Goal: Information Seeking & Learning: Get advice/opinions

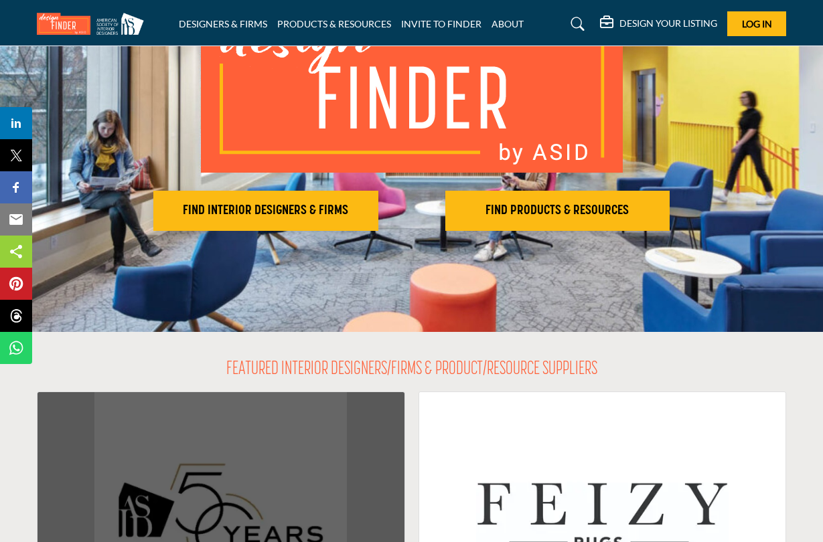
scroll to position [242, 0]
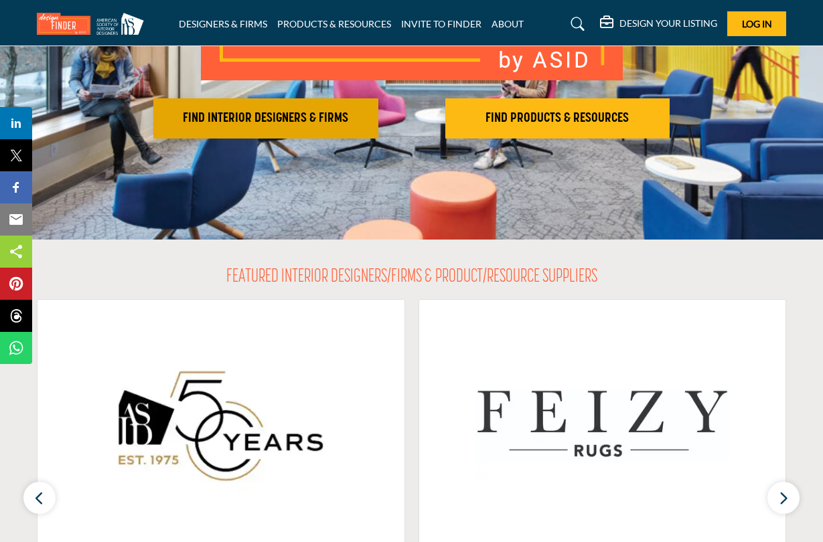
click at [271, 117] on h2 "FIND INTERIOR DESIGNERS & FIRMS" at bounding box center [265, 118] width 217 height 16
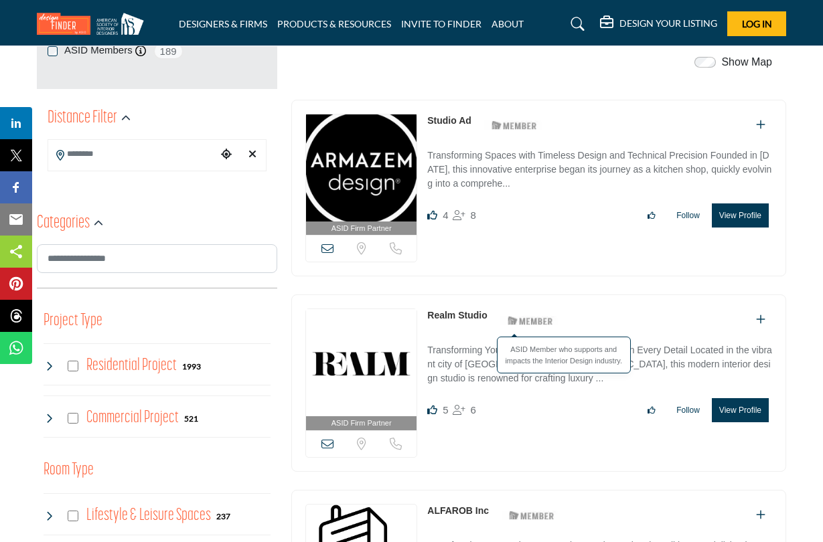
scroll to position [448, 0]
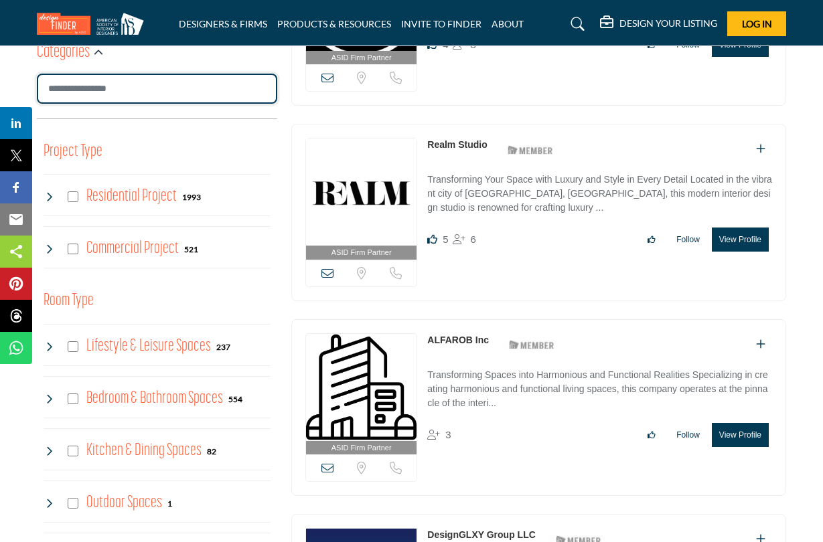
click at [127, 88] on input "Search Category" at bounding box center [157, 89] width 240 height 30
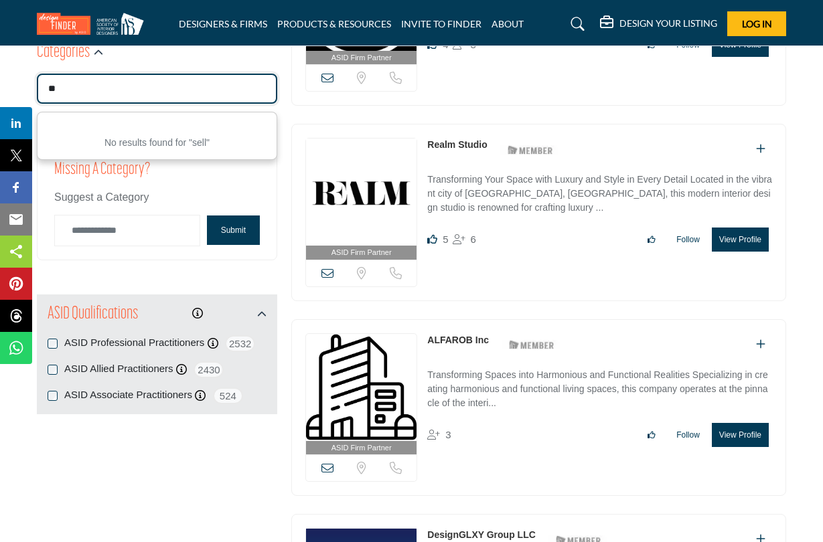
type input "*"
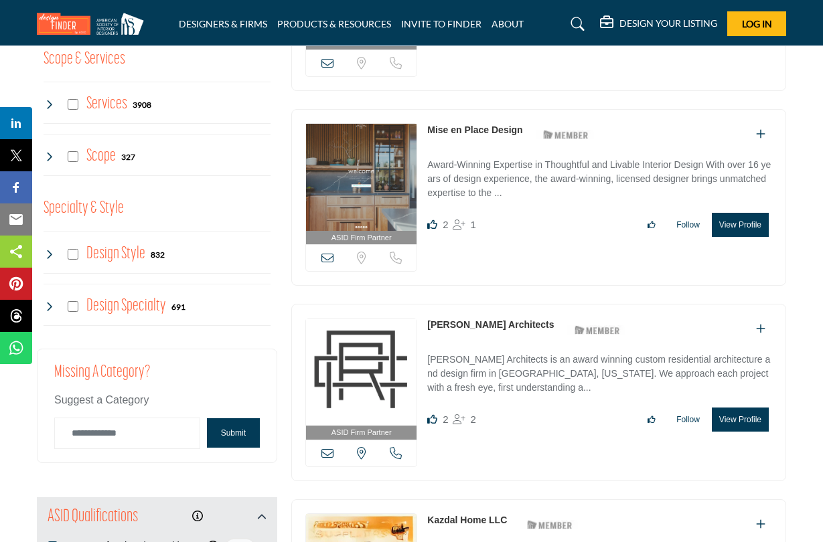
scroll to position [1051, 0]
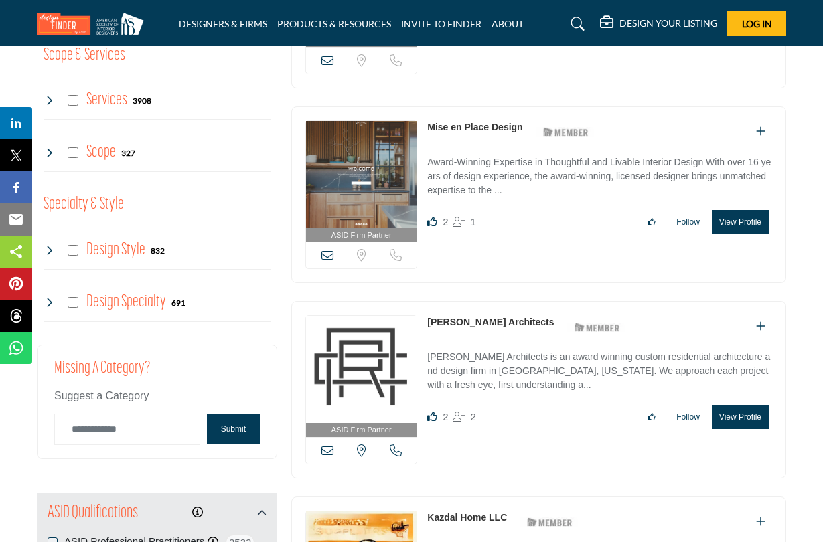
click at [471, 223] on span "1" at bounding box center [473, 221] width 5 height 11
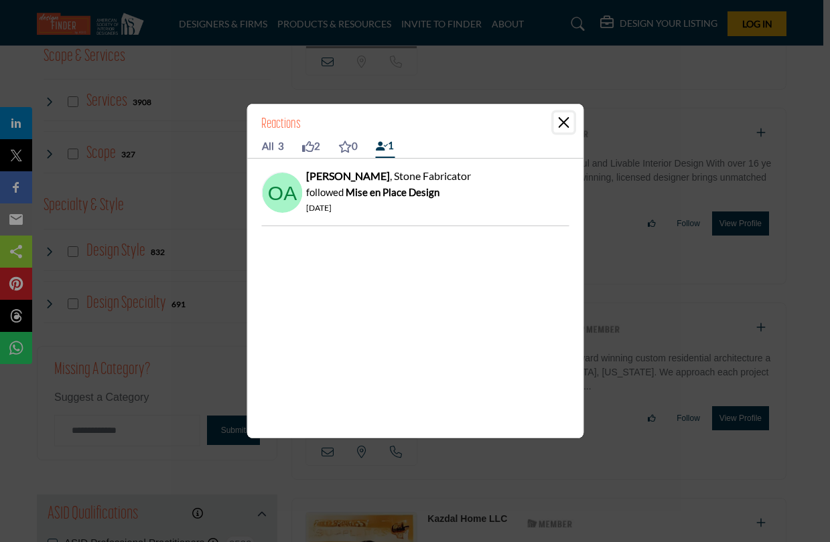
click at [567, 120] on button "Close" at bounding box center [563, 123] width 20 height 20
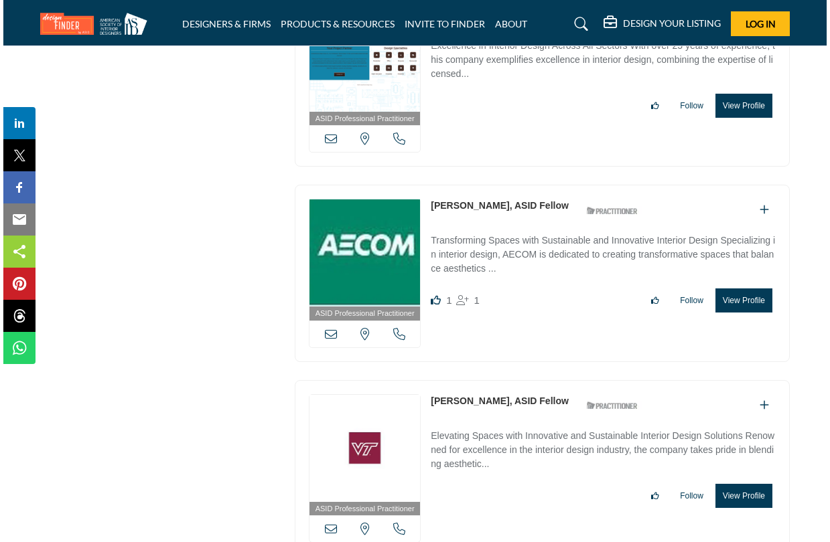
scroll to position [11909, 0]
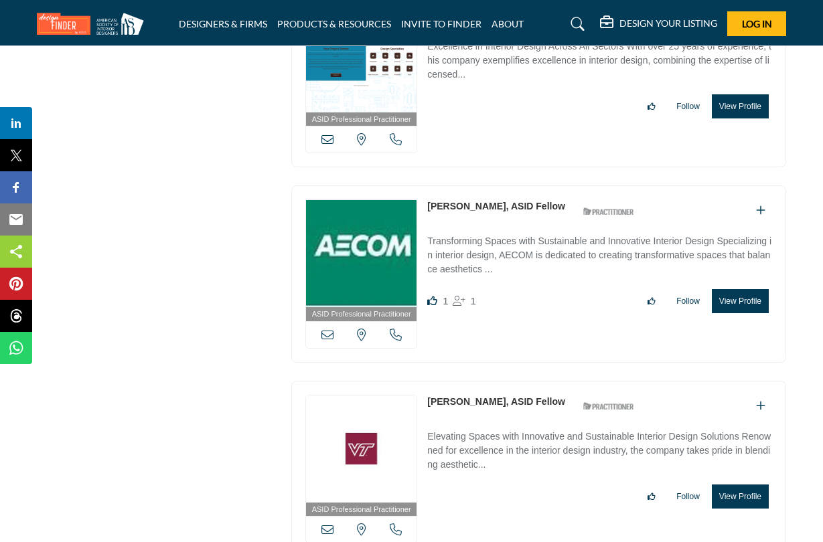
click at [471, 295] on span "1" at bounding box center [473, 300] width 5 height 11
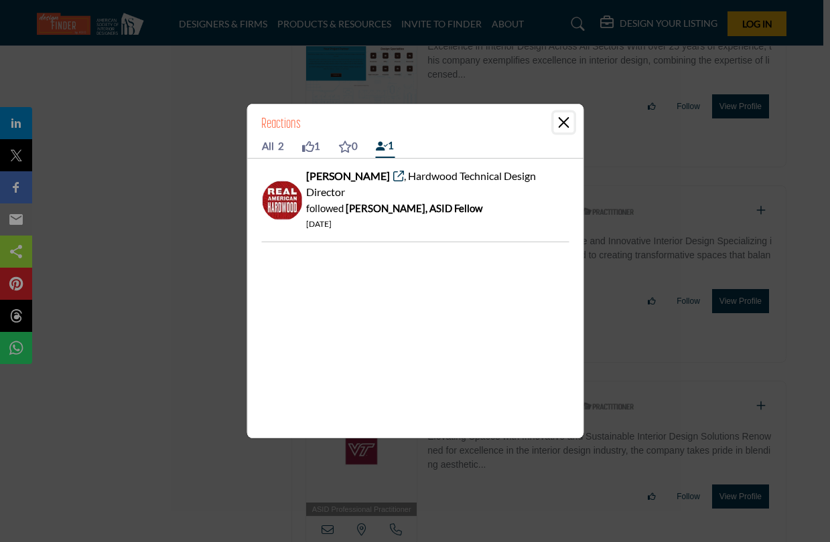
click at [561, 129] on button "Close" at bounding box center [563, 123] width 20 height 20
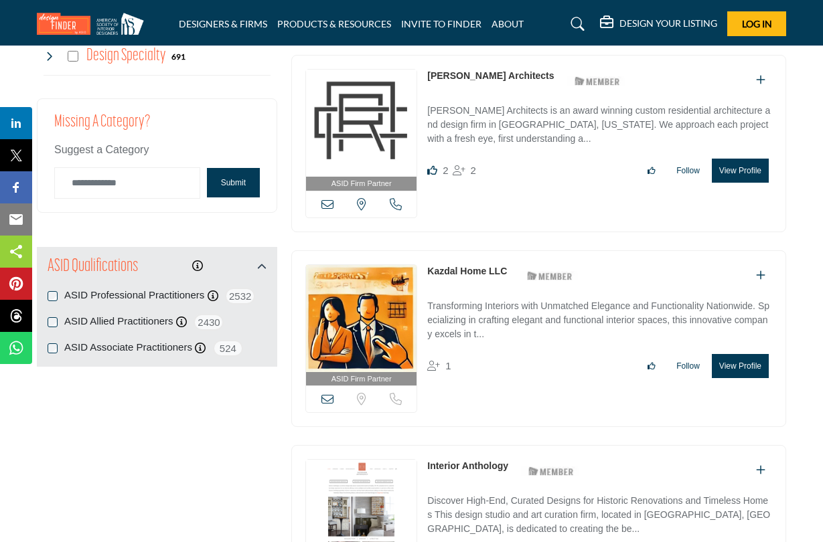
scroll to position [1307, 0]
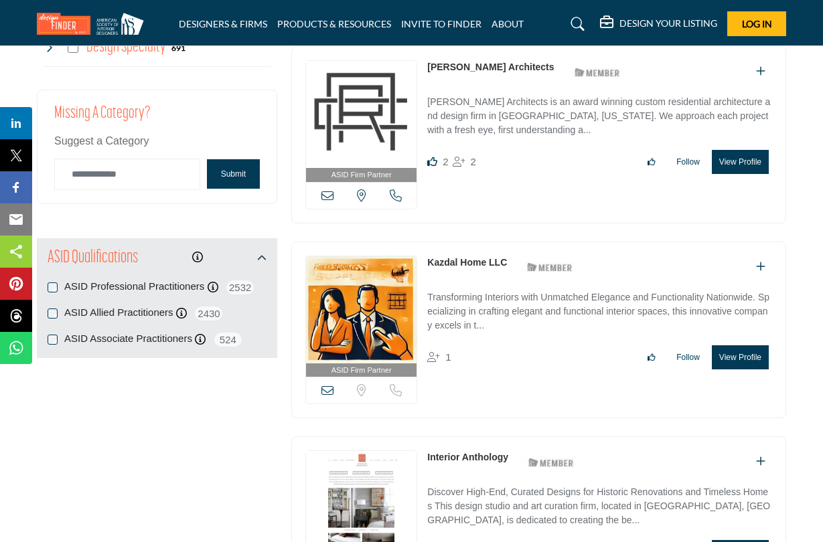
click at [118, 286] on label "ASID Professional Practitioners" at bounding box center [134, 286] width 140 height 15
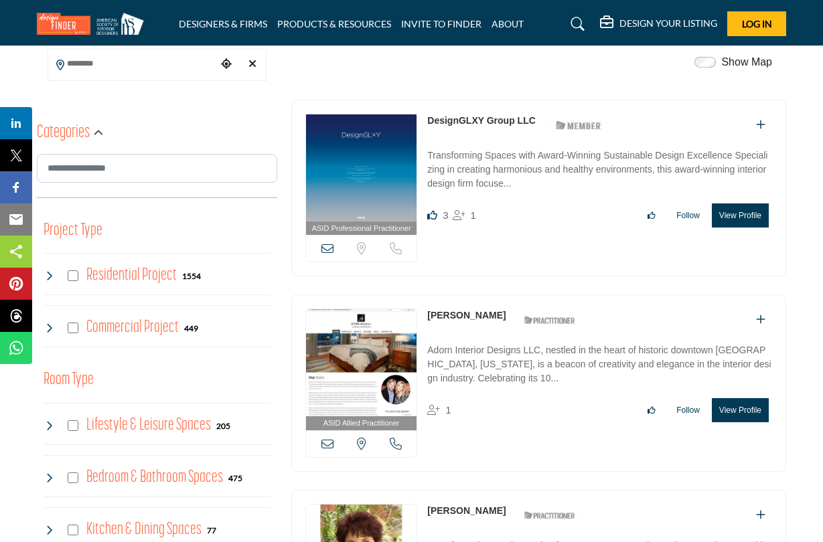
scroll to position [359, 0]
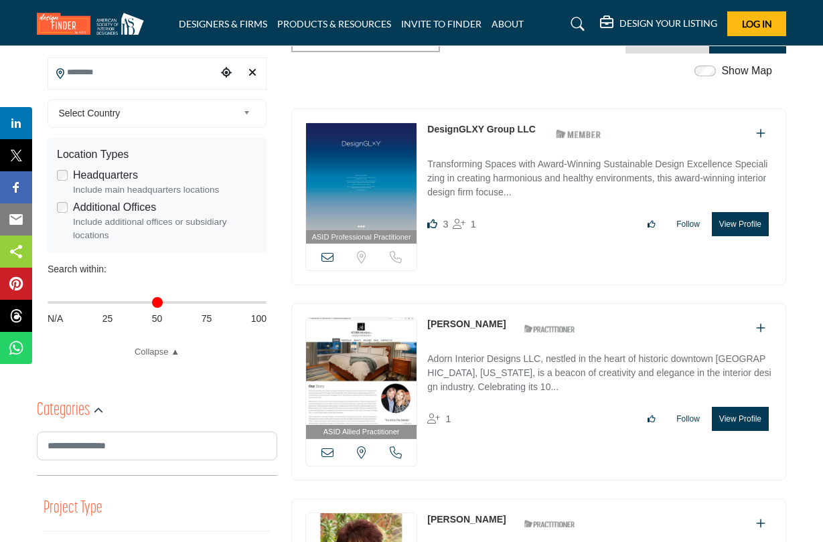
click at [192, 72] on input "Search Location" at bounding box center [132, 73] width 169 height 26
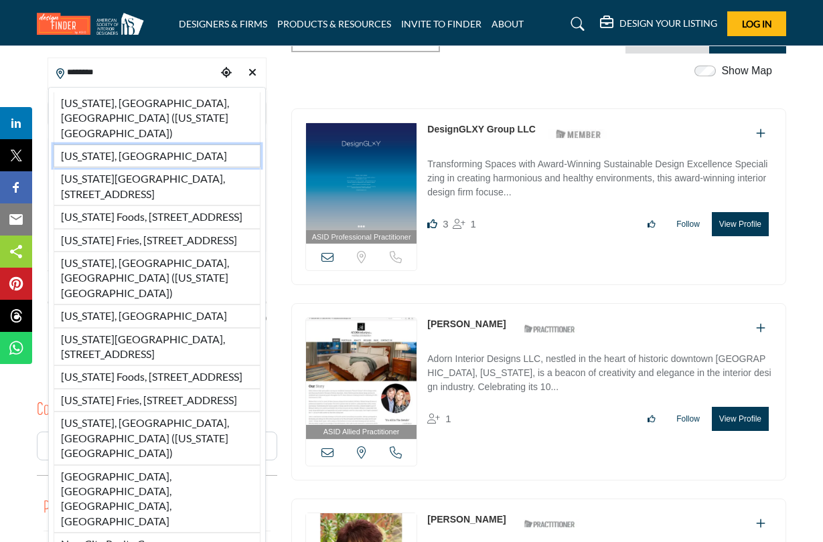
click at [192, 145] on li "[US_STATE], [GEOGRAPHIC_DATA]" at bounding box center [157, 156] width 207 height 23
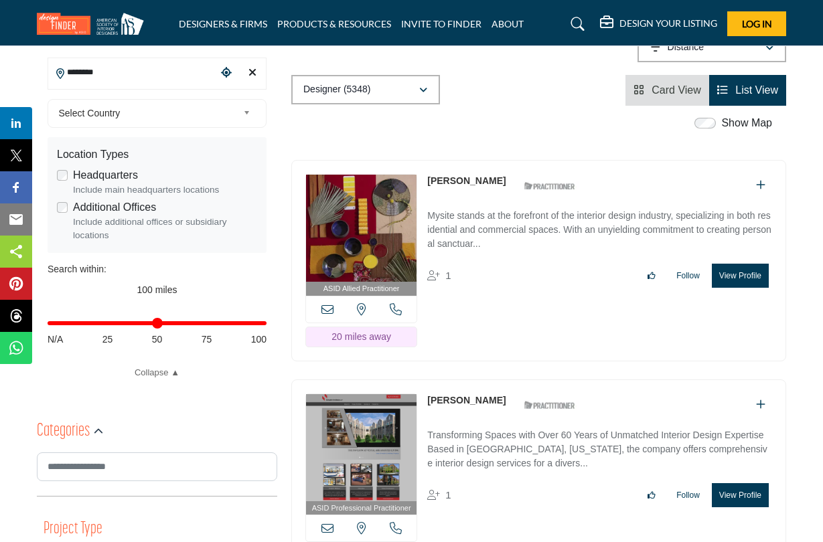
type input "**********"
type input "***"
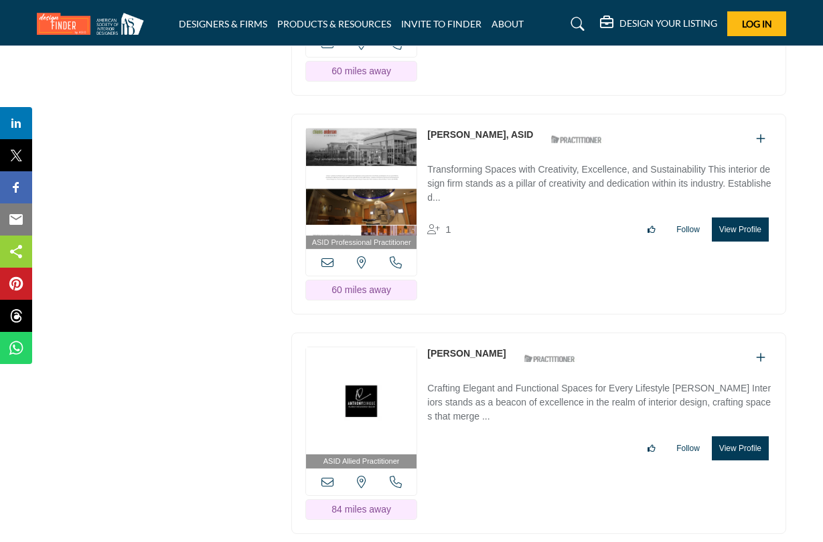
scroll to position [1575, 0]
